Goal: Check status: Check status

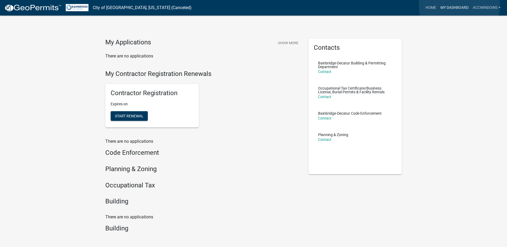
click at [459, 6] on link "My Dashboard" at bounding box center [454, 8] width 32 height 10
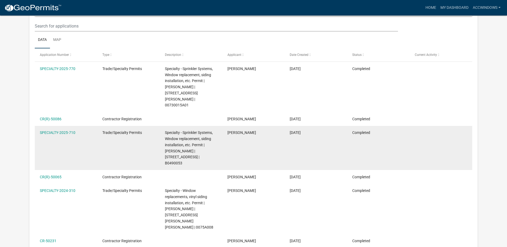
scroll to position [71, 0]
click at [181, 139] on span "Specialty - Sprinkler Systems, Window replacement, siding installation, etc. Pe…" at bounding box center [189, 147] width 48 height 35
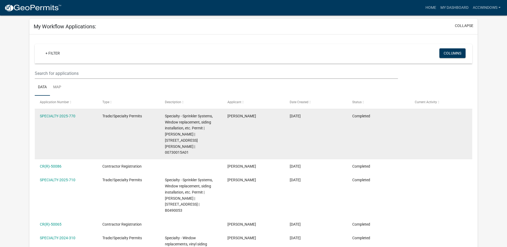
scroll to position [0, 0]
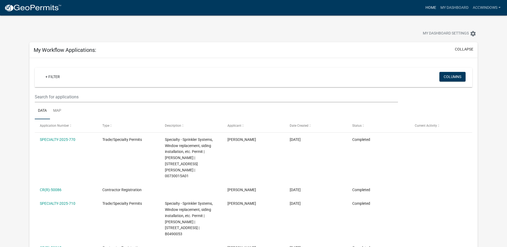
click at [433, 7] on link "Home" at bounding box center [430, 8] width 15 height 10
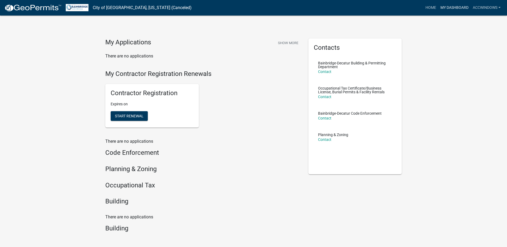
click at [453, 7] on link "My Dashboard" at bounding box center [454, 8] width 32 height 10
